Goal: Register for event/course

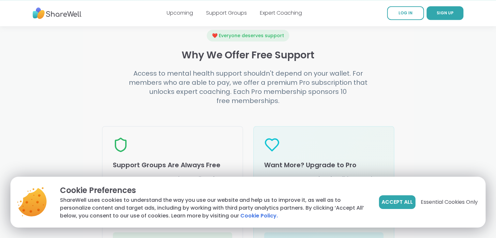
scroll to position [725, 0]
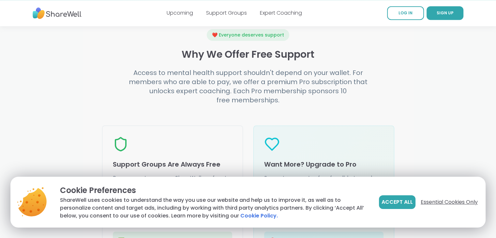
click at [444, 204] on span "Essential Cookies Only" at bounding box center [449, 202] width 57 height 8
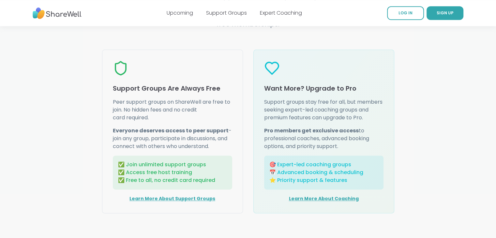
scroll to position [821, 0]
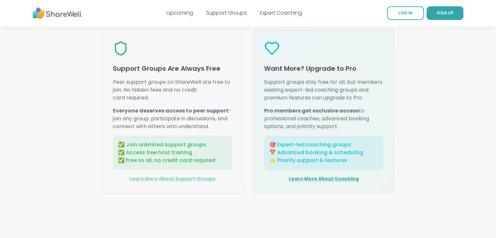
click at [190, 178] on link "Learn More About Support Groups" at bounding box center [173, 179] width 86 height 7
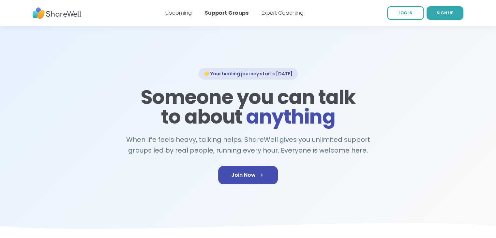
click at [190, 15] on link "Upcoming" at bounding box center [178, 13] width 26 height 8
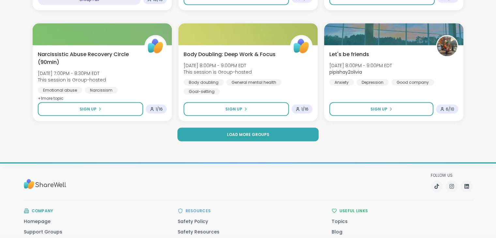
scroll to position [1285, 0]
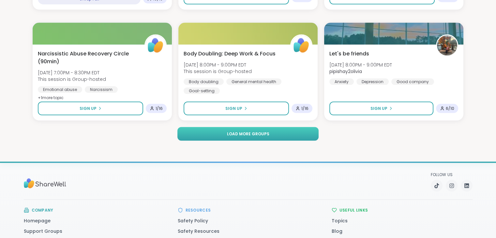
click at [248, 137] on button "Load more groups" at bounding box center [247, 134] width 141 height 14
click at [254, 135] on span "Load more groups" at bounding box center [248, 134] width 42 height 6
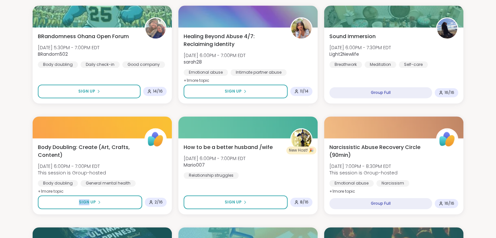
scroll to position [860, 0]
